Goal: Check status

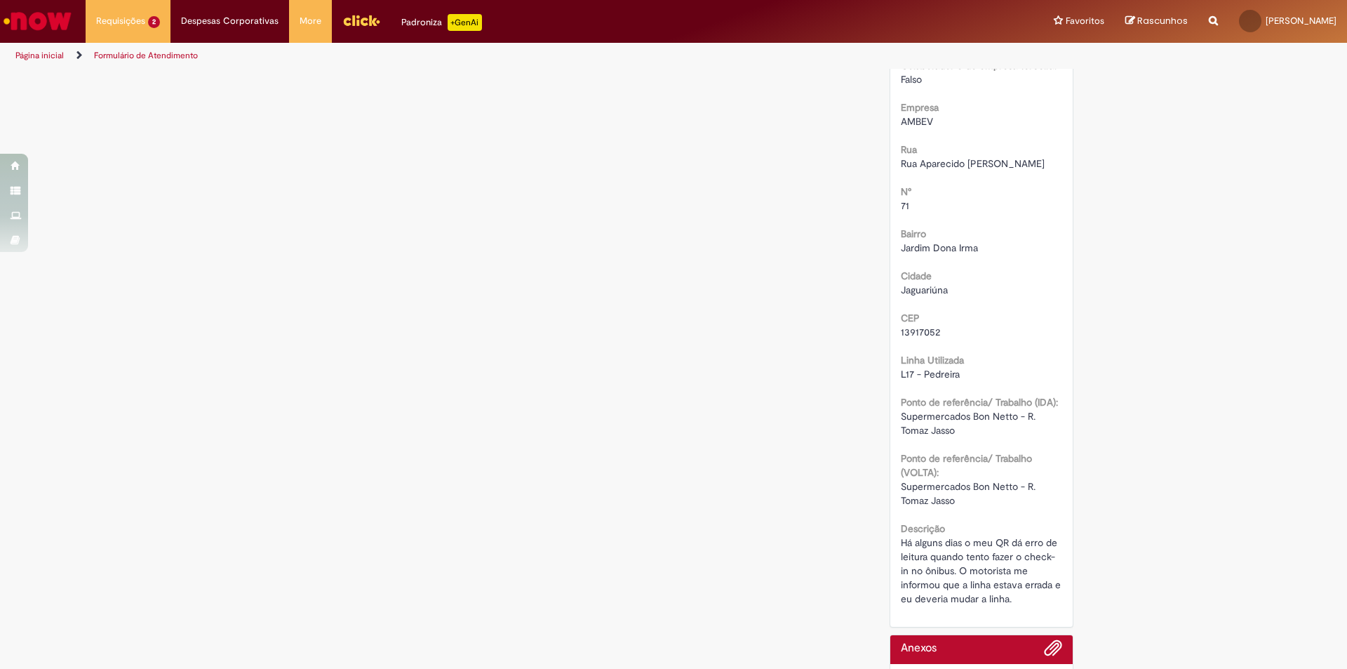
scroll to position [677, 0]
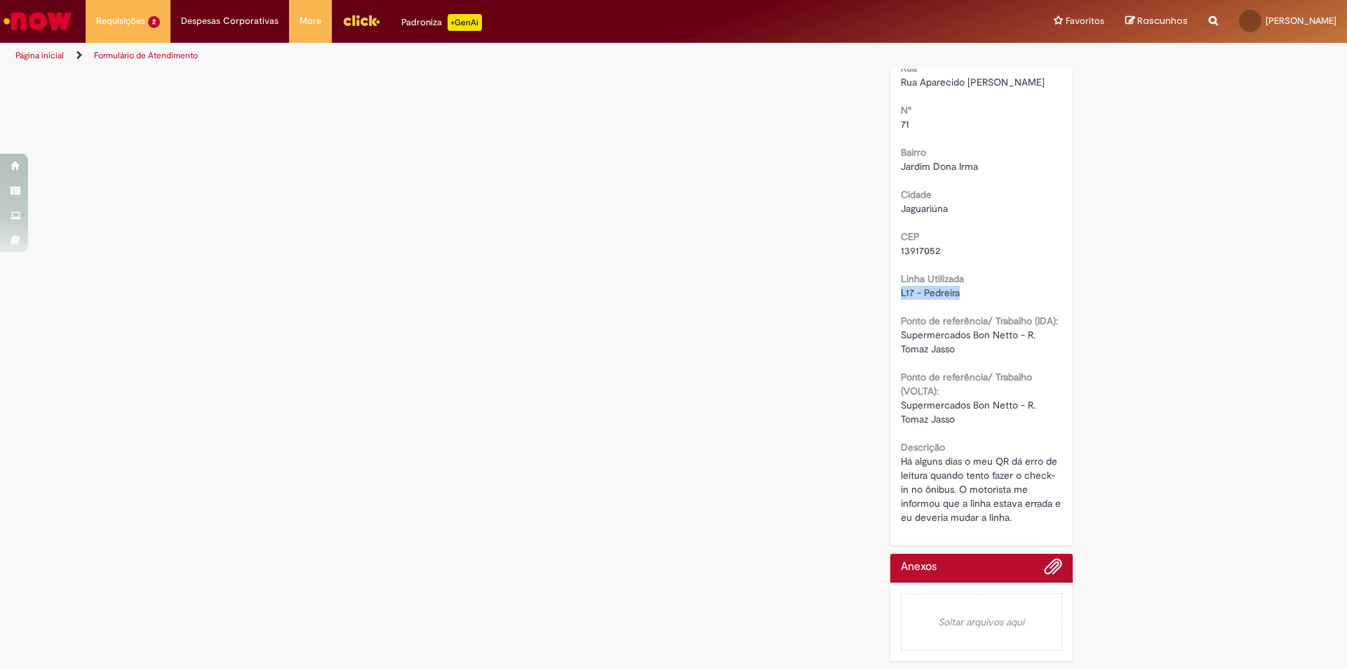
drag, startPoint x: 968, startPoint y: 291, endPoint x: 888, endPoint y: 298, distance: 81.0
click at [890, 298] on div "Número R13448552 Status Em Validação Criação 3d atrás 3 dias atrás Conclusão Es…" at bounding box center [981, 72] width 183 height 945
click at [1098, 291] on div "Verificar Código de Barras Aguardando Aprovação Aguardando atendimento Em andam…" at bounding box center [673, 38] width 1347 height 1262
drag, startPoint x: 988, startPoint y: 295, endPoint x: 887, endPoint y: 297, distance: 101.0
click at [890, 297] on div "Número R13448552 Status Em Validação Criação 3d atrás 3 dias atrás Conclusão Es…" at bounding box center [981, 72] width 183 height 945
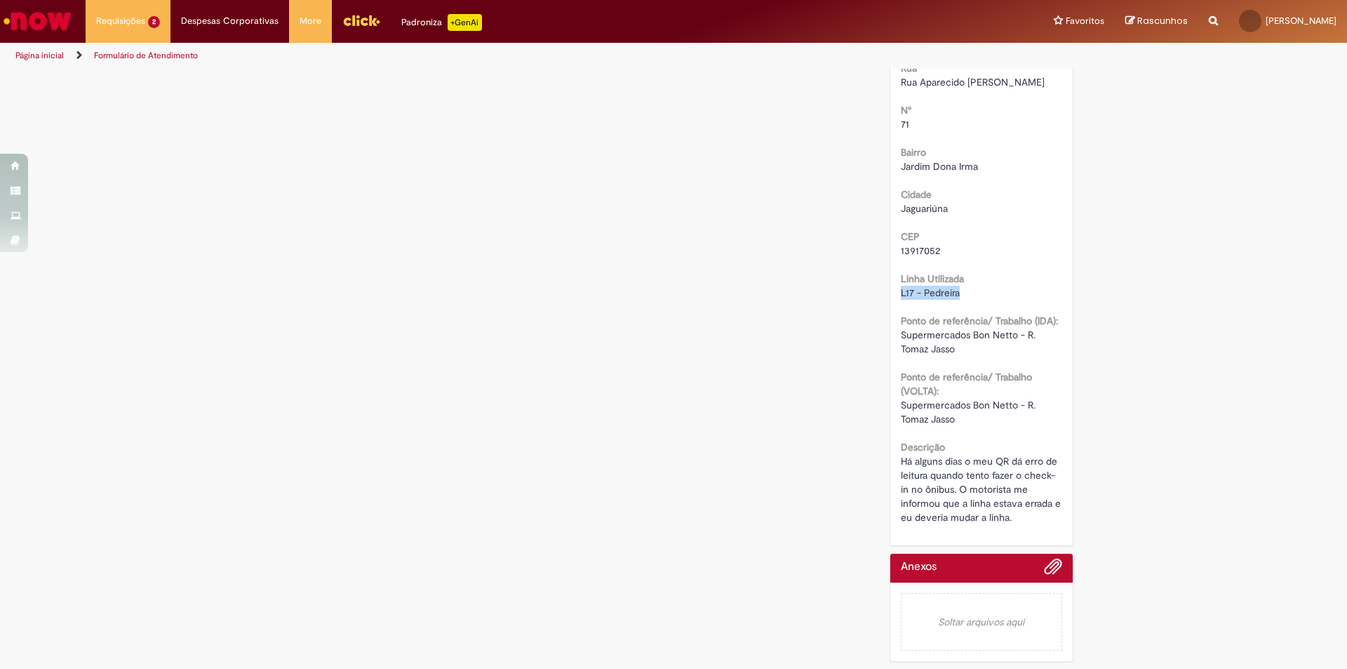
copy span "L17 - Pedreira"
click at [963, 293] on div "L17 - Pedreira" at bounding box center [982, 293] width 162 height 14
drag, startPoint x: 968, startPoint y: 288, endPoint x: 885, endPoint y: 290, distance: 83.5
click at [890, 290] on div "Número R13448552 Status Em Validação Criação 3d atrás 3 dias atrás Conclusão Es…" at bounding box center [981, 72] width 183 height 945
copy span "L17 - Pedreira"
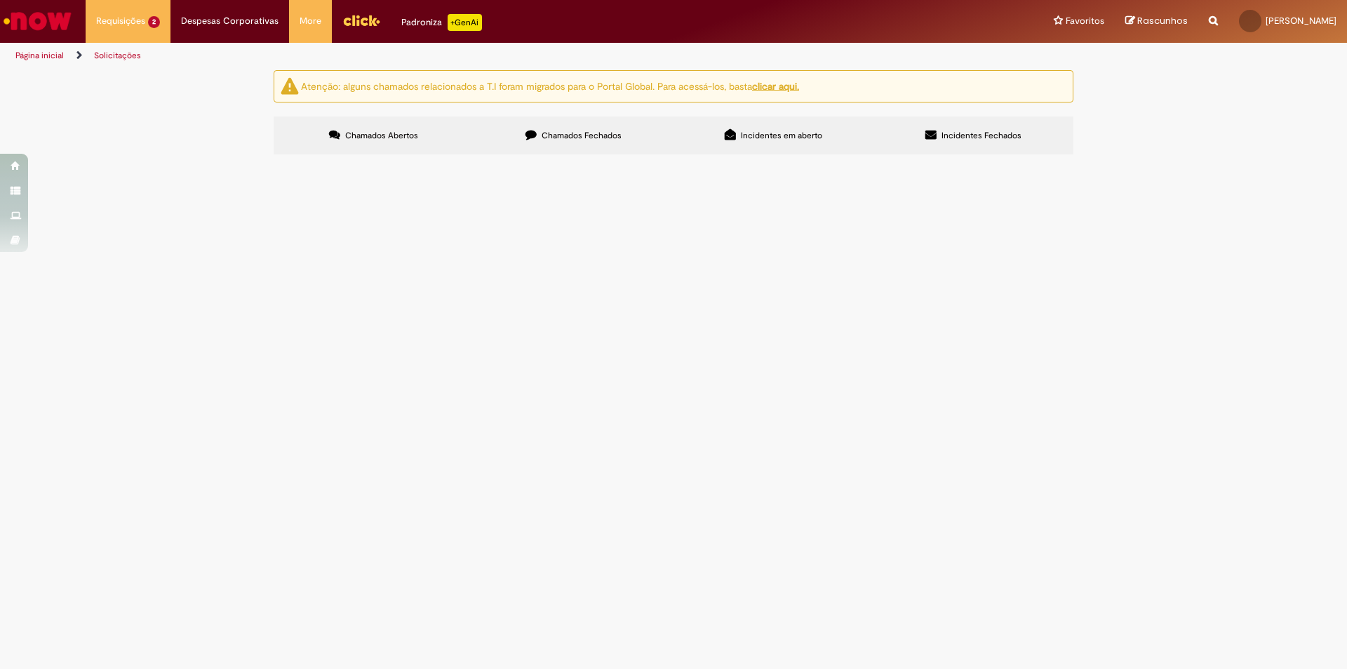
click at [578, 133] on span "Chamados Fechados" at bounding box center [582, 135] width 80 height 11
click at [0, 0] on span "Há alguns dias o meu QR dá erro de leitura quando tento fazer o check in no ôni…" at bounding box center [0, 0] width 0 height 0
click at [0, 0] on span "Adesão ou Cancelamento Fretado Bsc" at bounding box center [0, 0] width 0 height 0
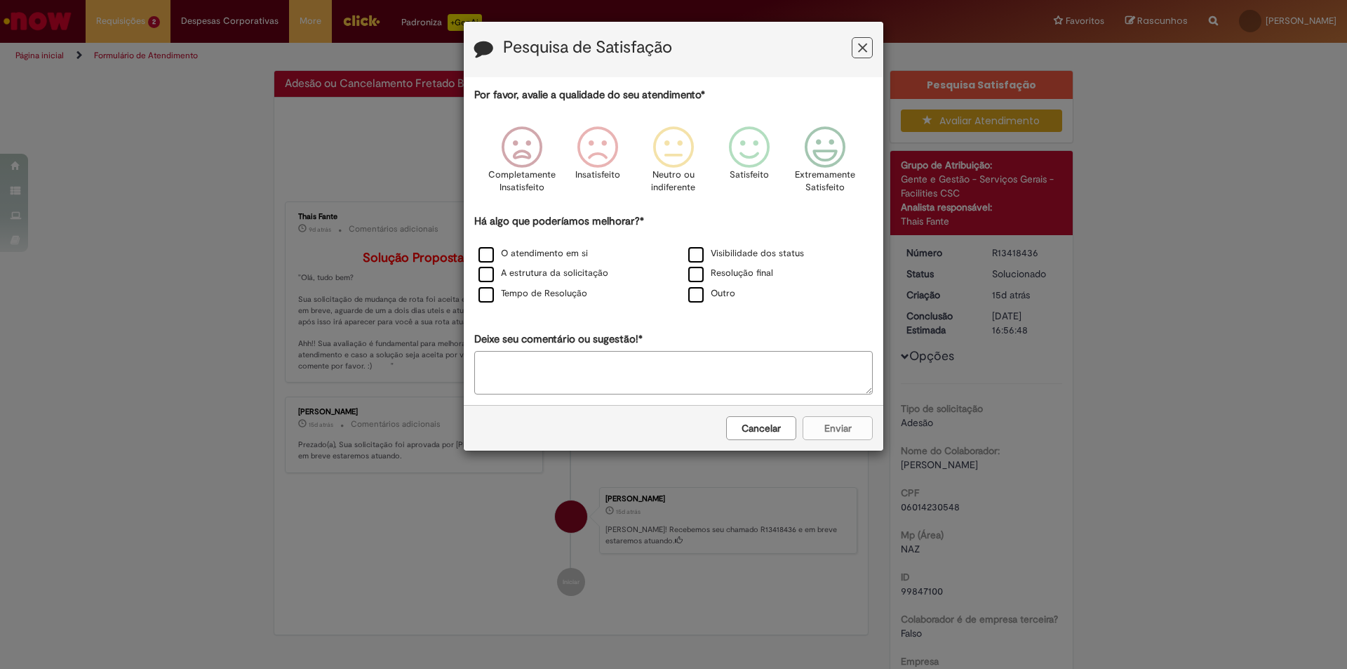
click at [867, 44] on button "Feedback" at bounding box center [862, 47] width 21 height 21
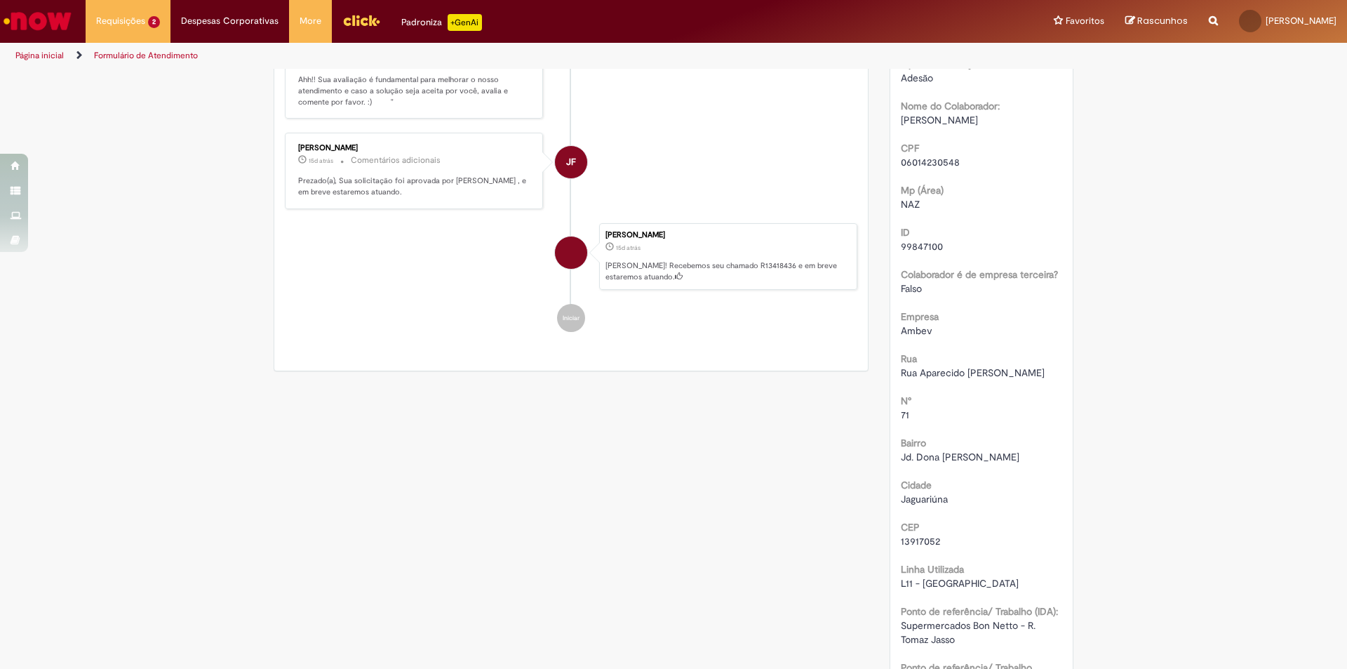
scroll to position [533, 0]
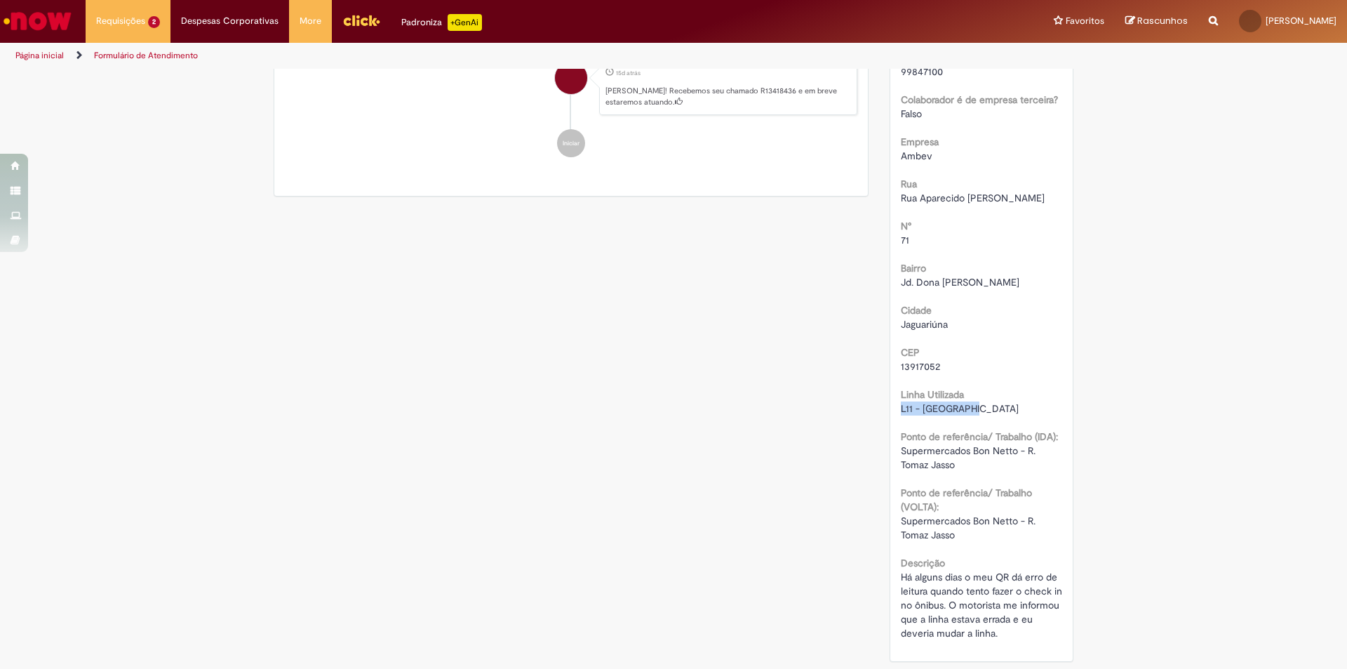
drag, startPoint x: 903, startPoint y: 410, endPoint x: 879, endPoint y: 411, distance: 23.9
click at [879, 411] on div "Pesquisa Satisfação Avaliar Atendimento Detalhes do tíquete Grupo de Atribuição…" at bounding box center [982, 110] width 206 height 1118
copy span "L11 - Cosmópolis"
